Goal: Find specific page/section: Find specific page/section

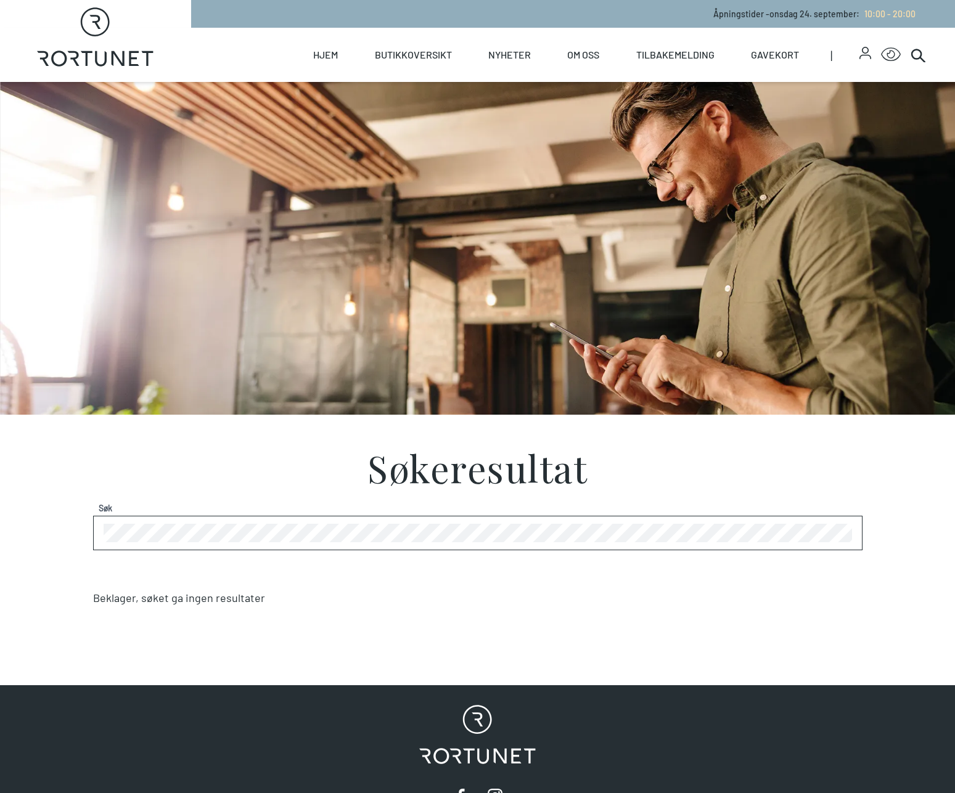
click at [0, 0] on link "Butikker" at bounding box center [0, 0] width 0 height 0
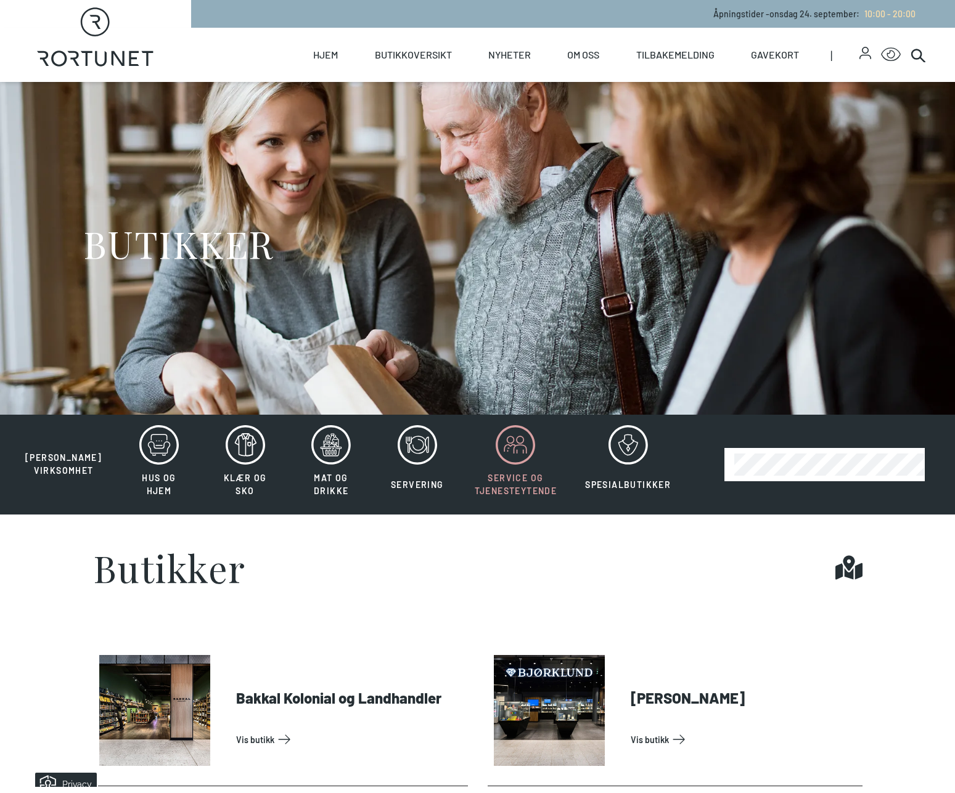
click at [501, 448] on icon at bounding box center [515, 444] width 39 height 39
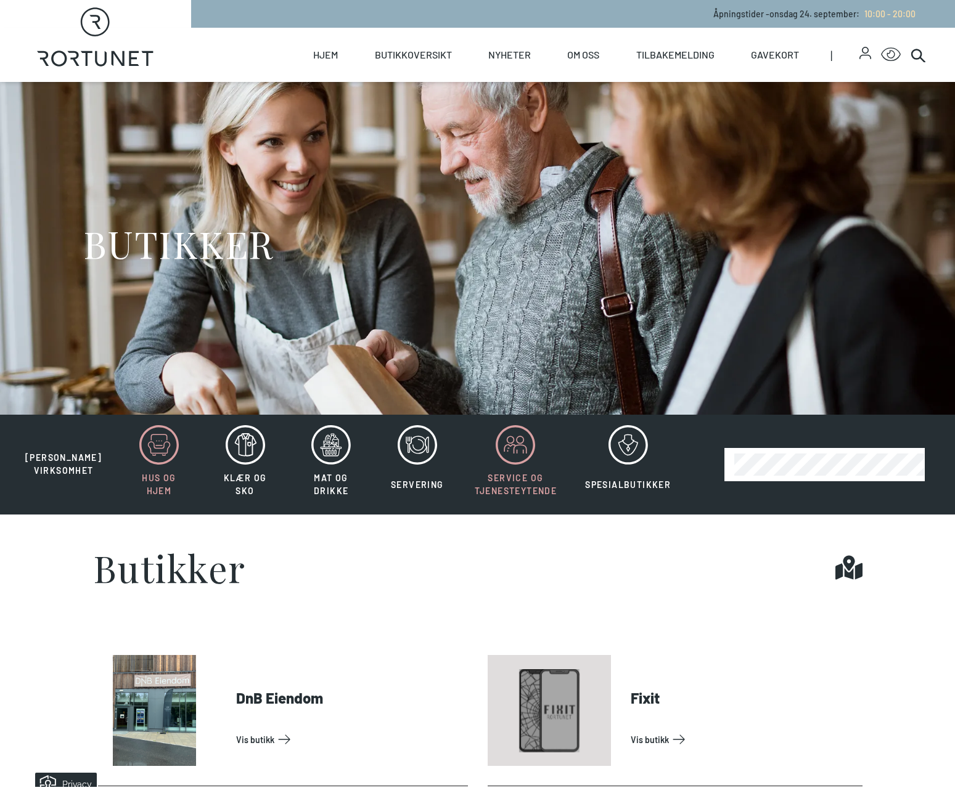
click at [152, 448] on icon at bounding box center [158, 444] width 39 height 39
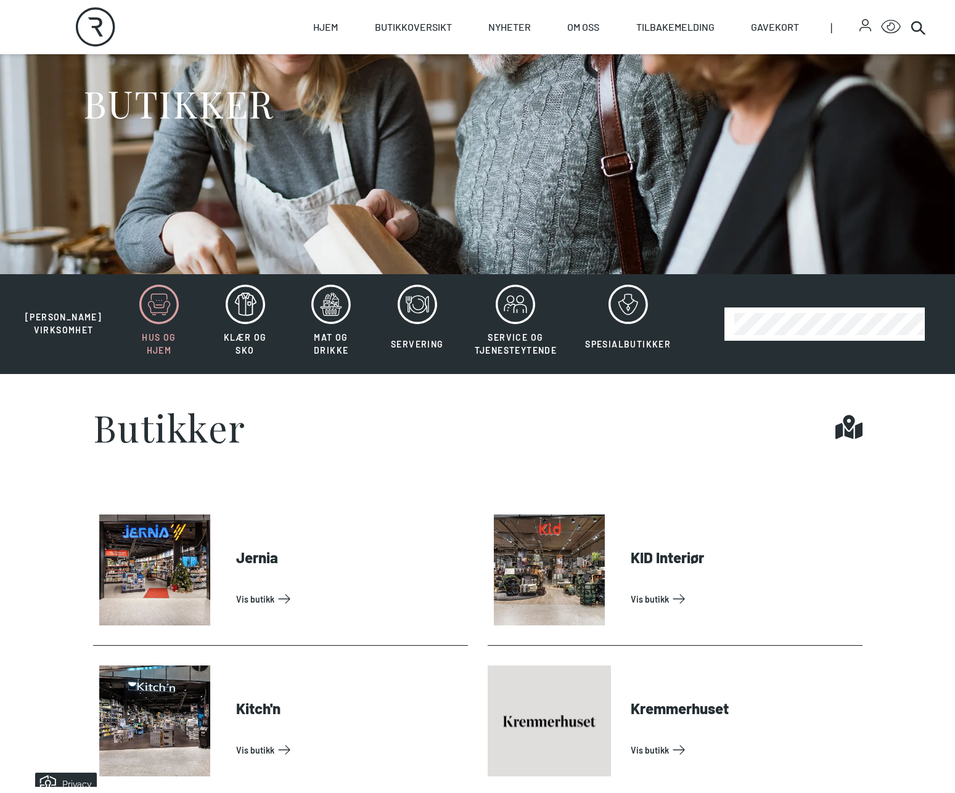
scroll to position [96, 0]
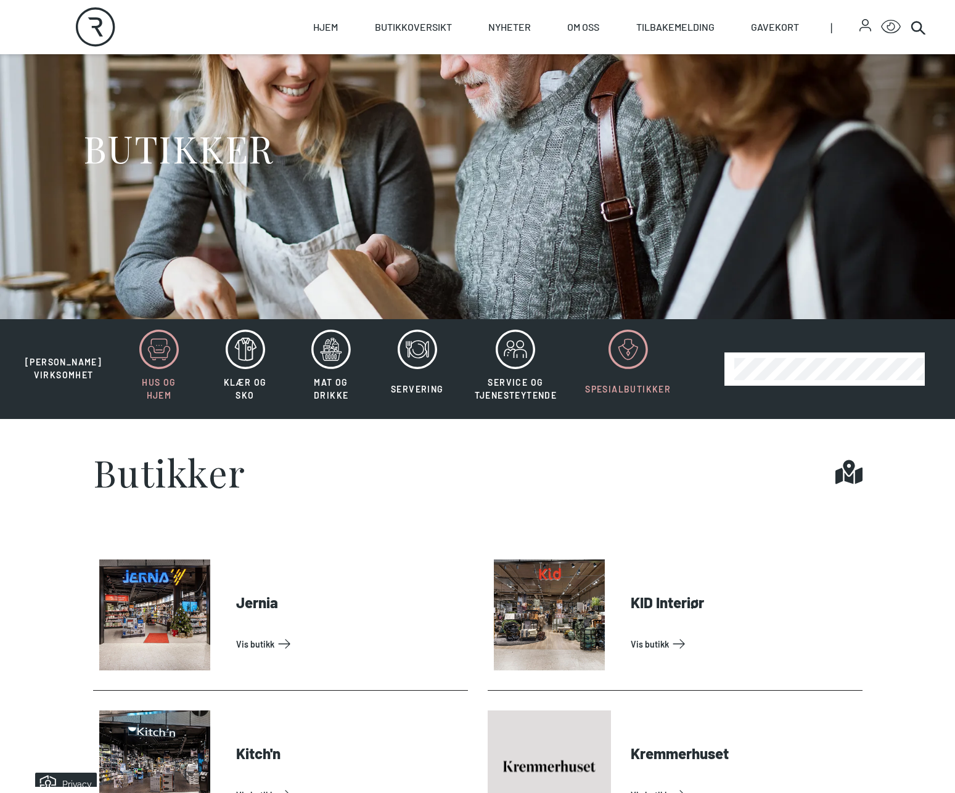
click at [610, 350] on icon at bounding box center [627, 349] width 39 height 39
